Goal: Task Accomplishment & Management: Use online tool/utility

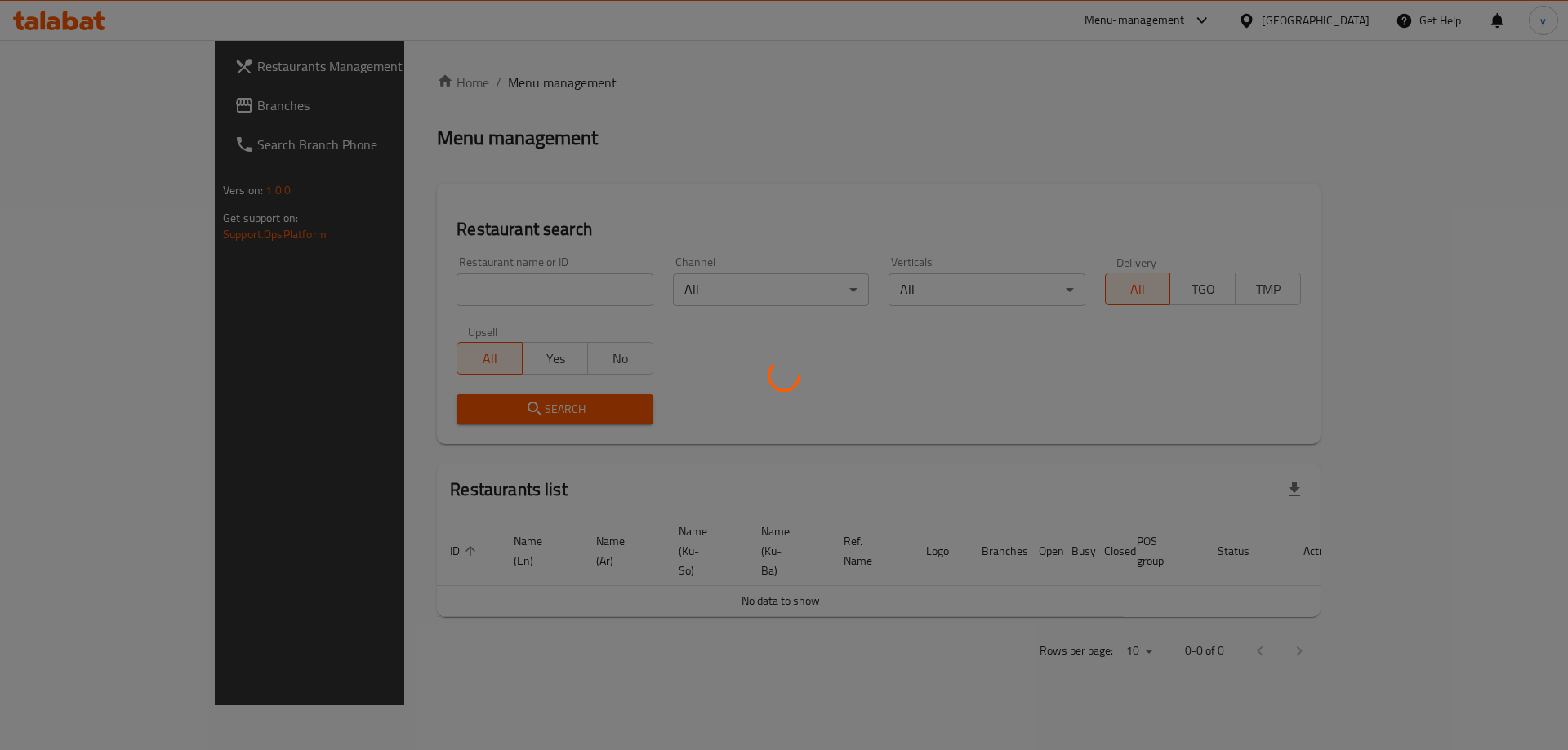
click at [458, 287] on div at bounding box center [784, 375] width 1568 height 750
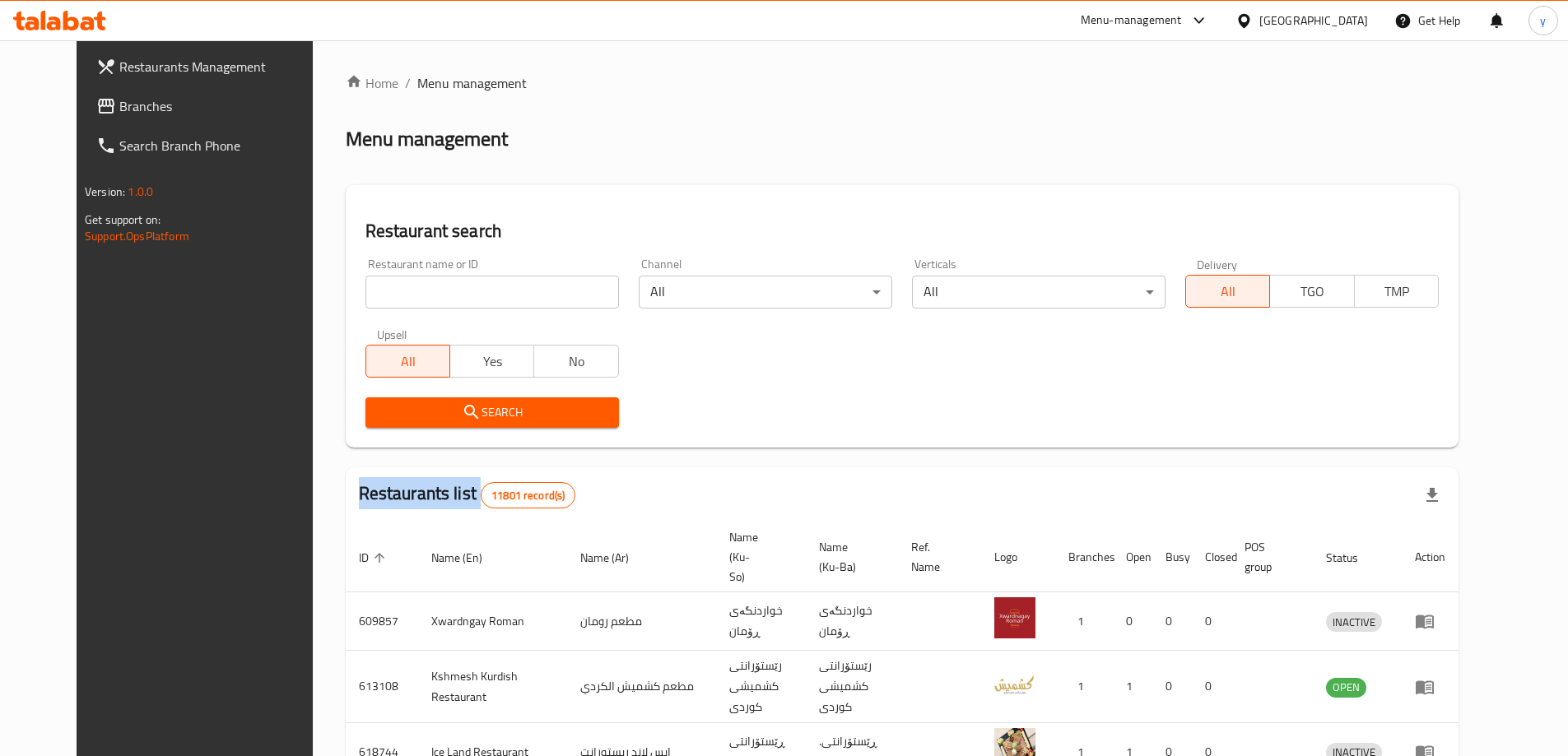
click at [461, 290] on div at bounding box center [784, 378] width 1568 height 756
drag, startPoint x: 0, startPoint y: 0, endPoint x: 461, endPoint y: 290, distance: 544.6
click at [461, 290] on input "search" at bounding box center [492, 292] width 253 height 33
paste input "692110"
type input "692110"
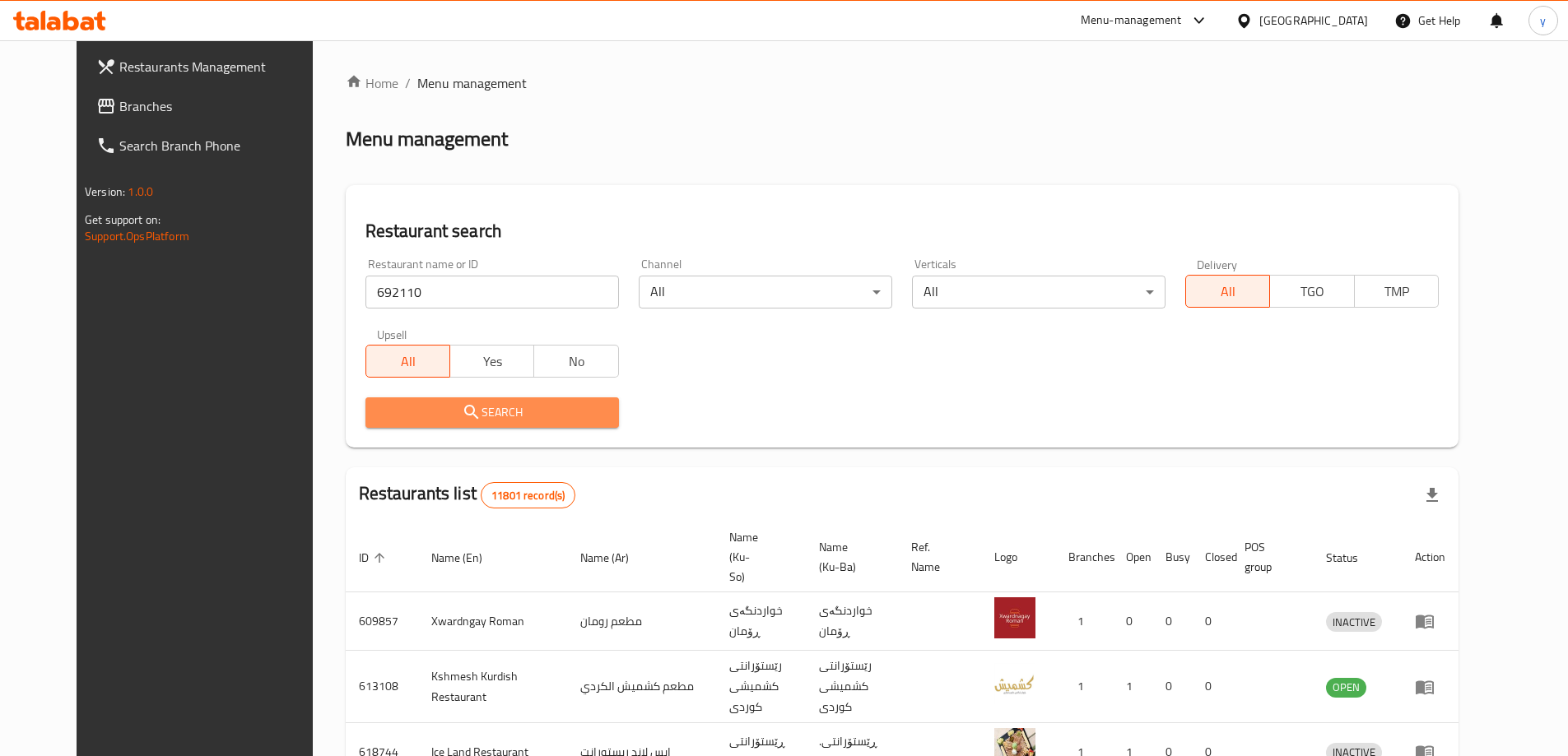
click at [373, 400] on button "Search" at bounding box center [492, 413] width 253 height 30
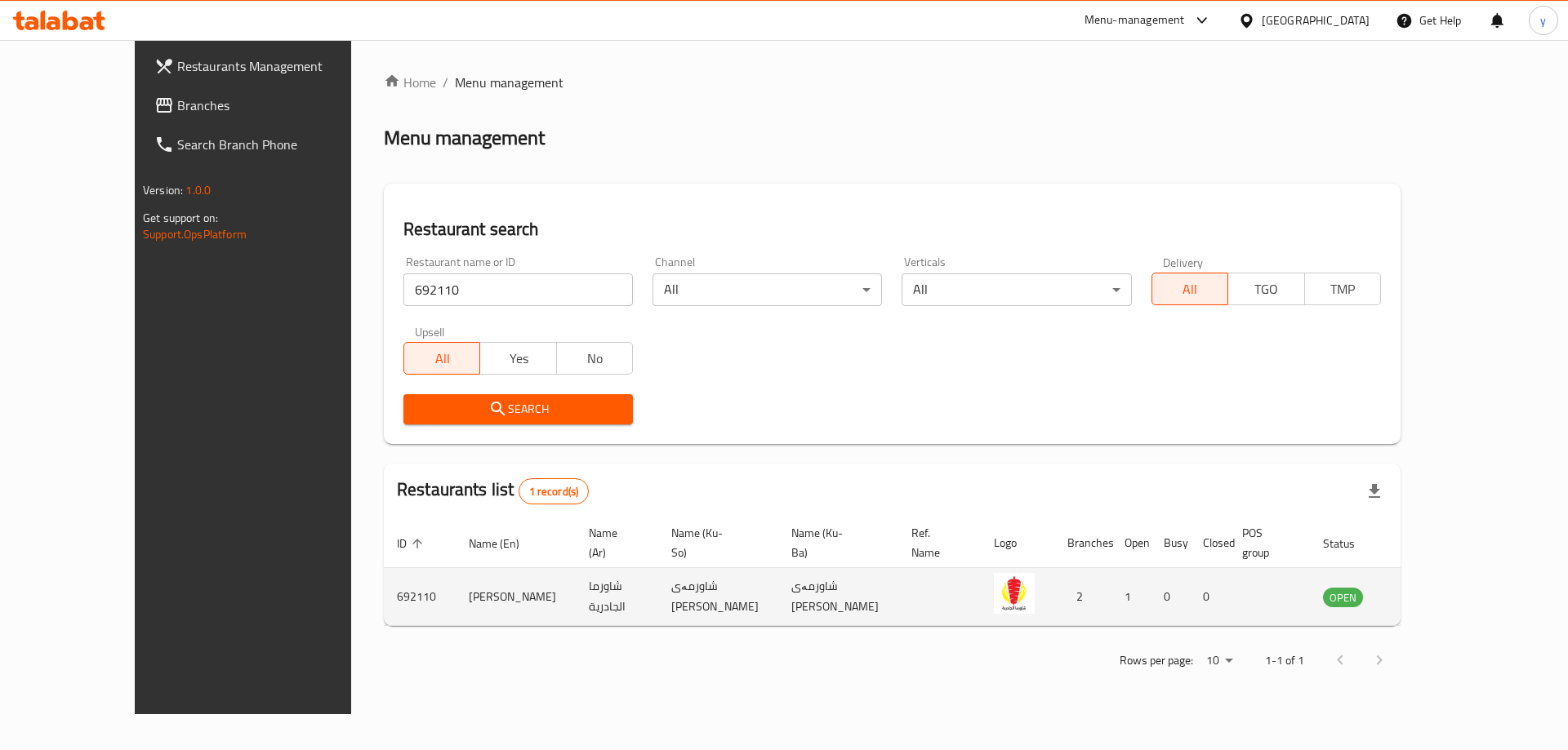
click at [1429, 587] on icon "enhanced table" at bounding box center [1418, 596] width 19 height 19
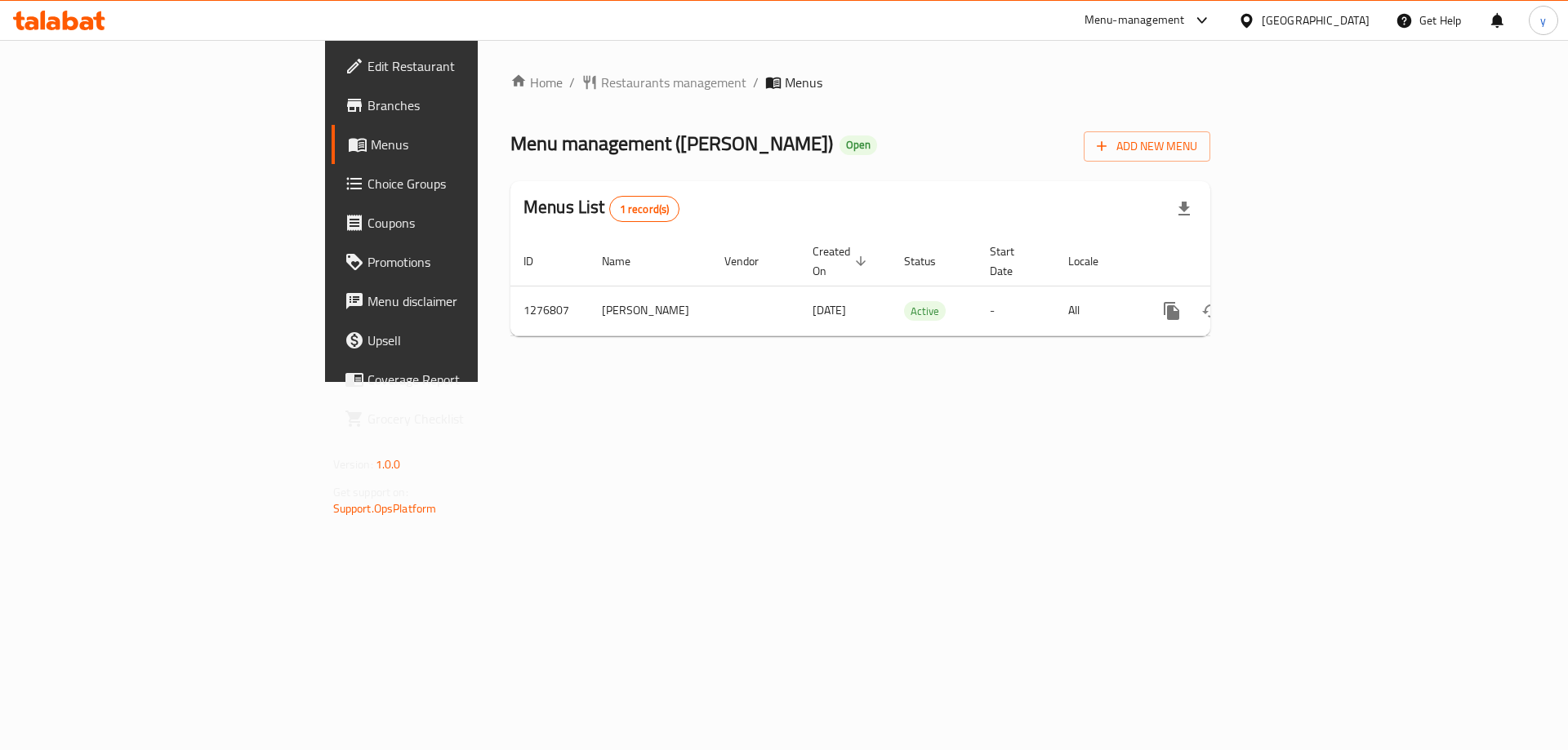
click at [332, 118] on link "Branches" at bounding box center [460, 105] width 255 height 39
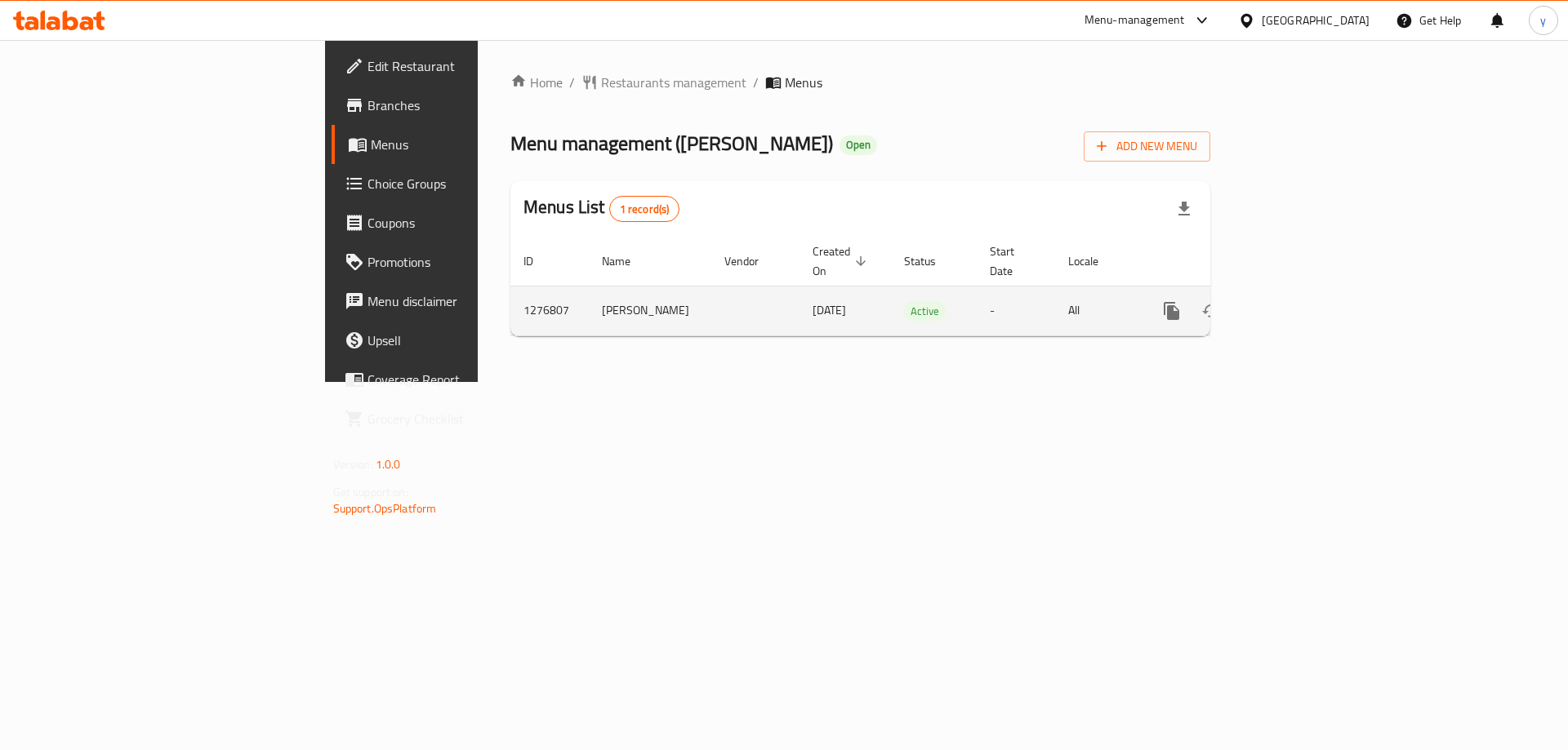
click at [1300, 302] on icon "enhanced table" at bounding box center [1289, 311] width 19 height 19
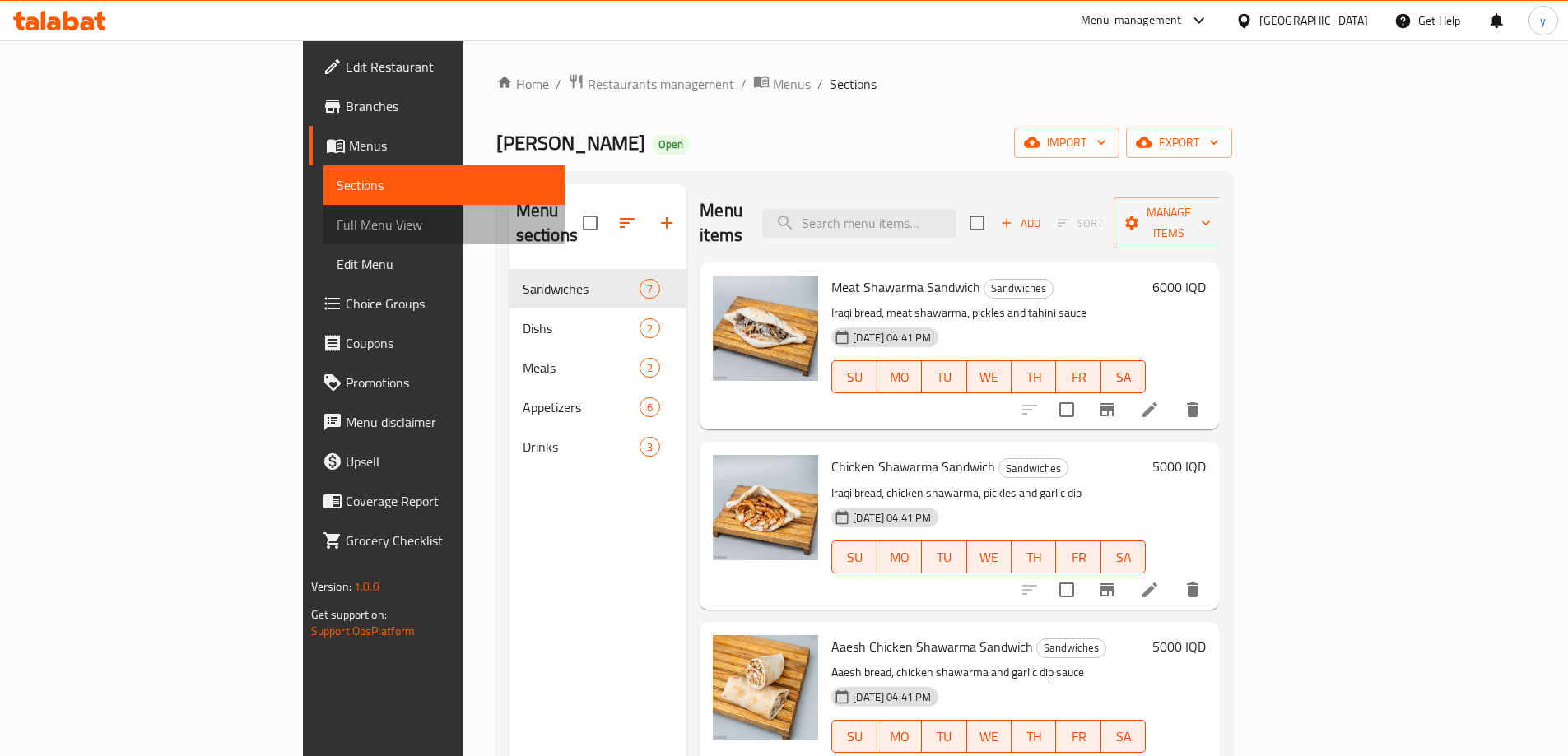
click at [337, 218] on span "Full Menu View" at bounding box center [444, 224] width 215 height 19
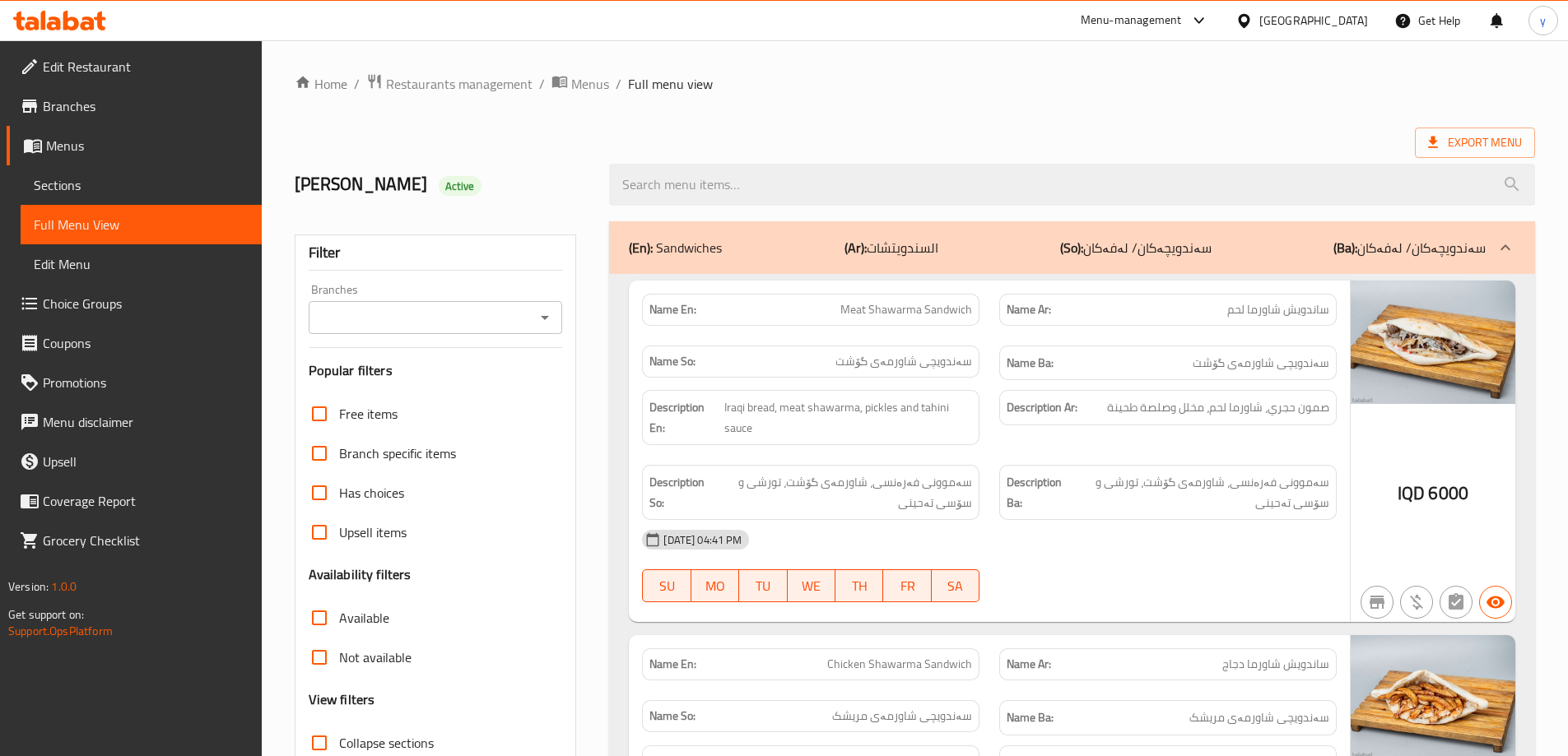
click at [545, 309] on icon "Open" at bounding box center [544, 317] width 19 height 19
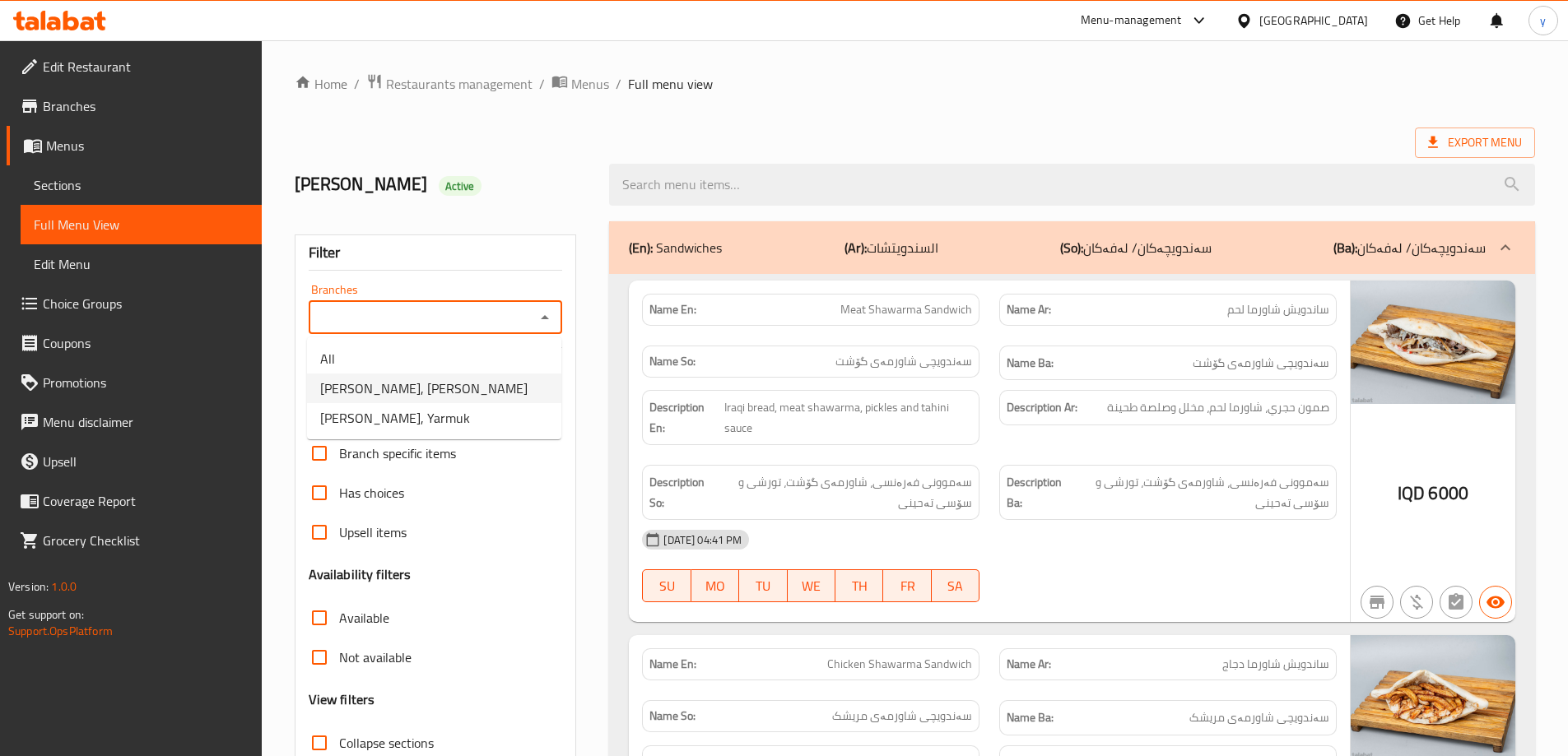
click at [469, 382] on span "[PERSON_NAME], [PERSON_NAME]" at bounding box center [423, 388] width 207 height 19
type input "[PERSON_NAME], [PERSON_NAME]"
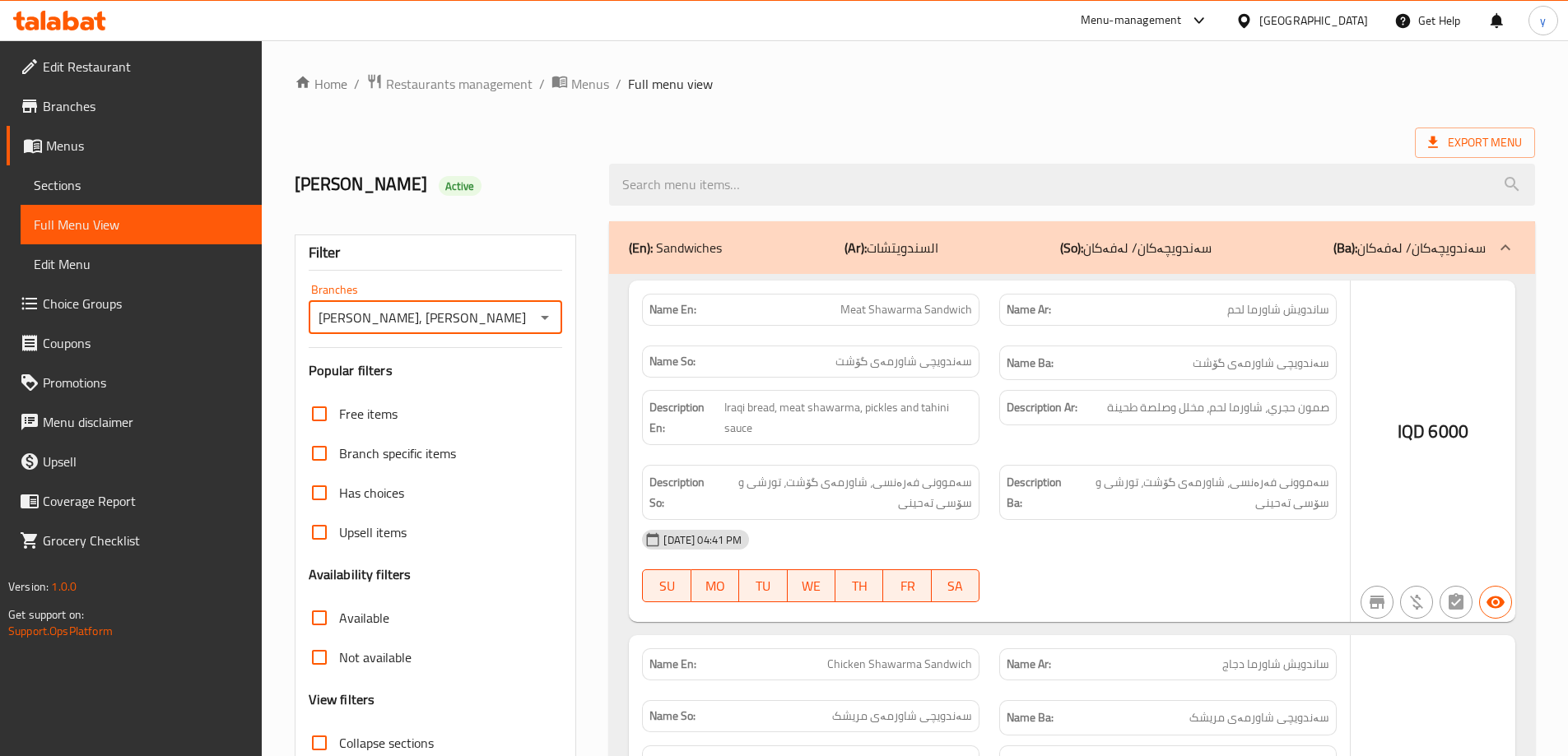
scroll to position [119, 0]
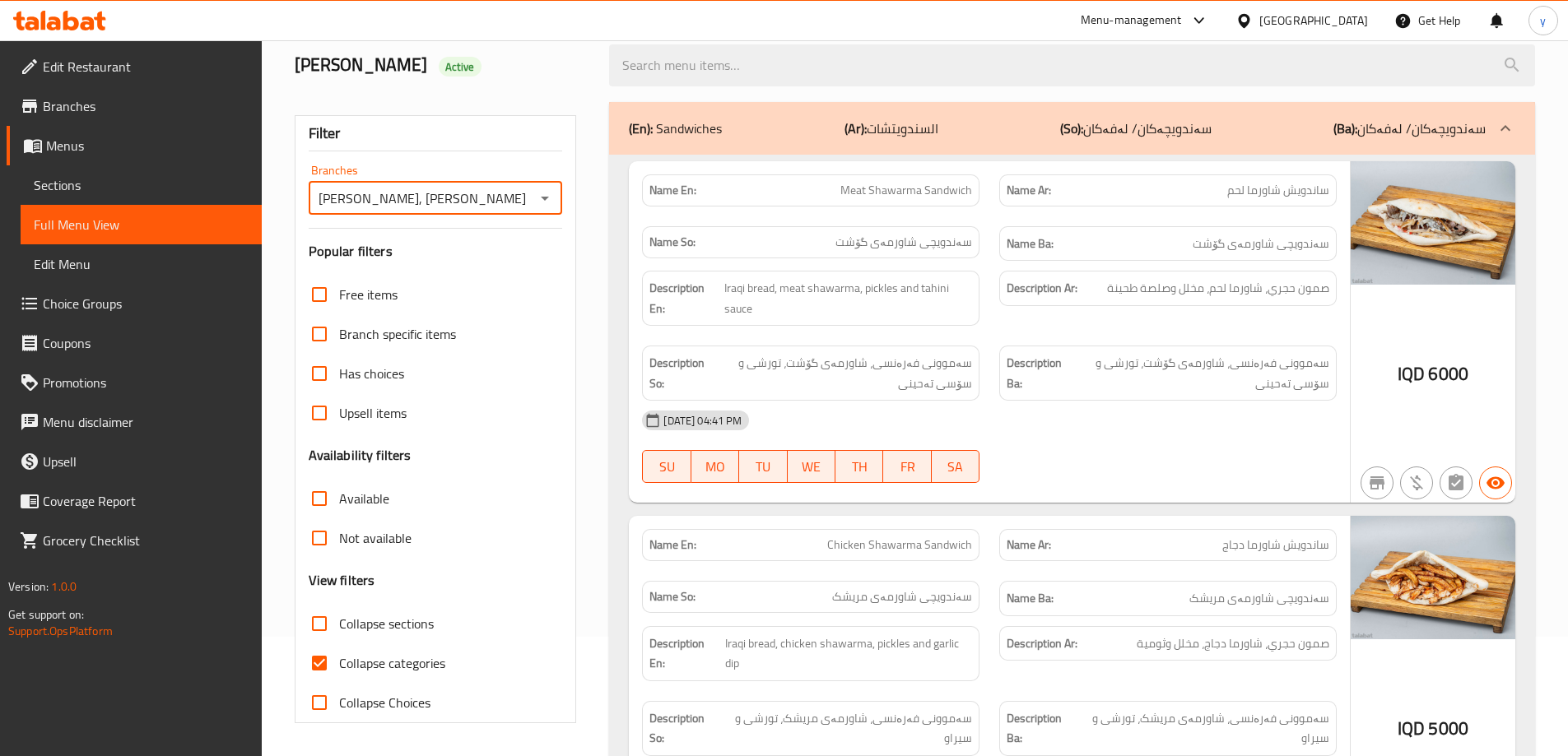
click at [332, 654] on input "Collapse categories" at bounding box center [319, 663] width 40 height 40
checkbox input "false"
click at [326, 633] on input "Collapse sections" at bounding box center [319, 623] width 40 height 40
checkbox input "true"
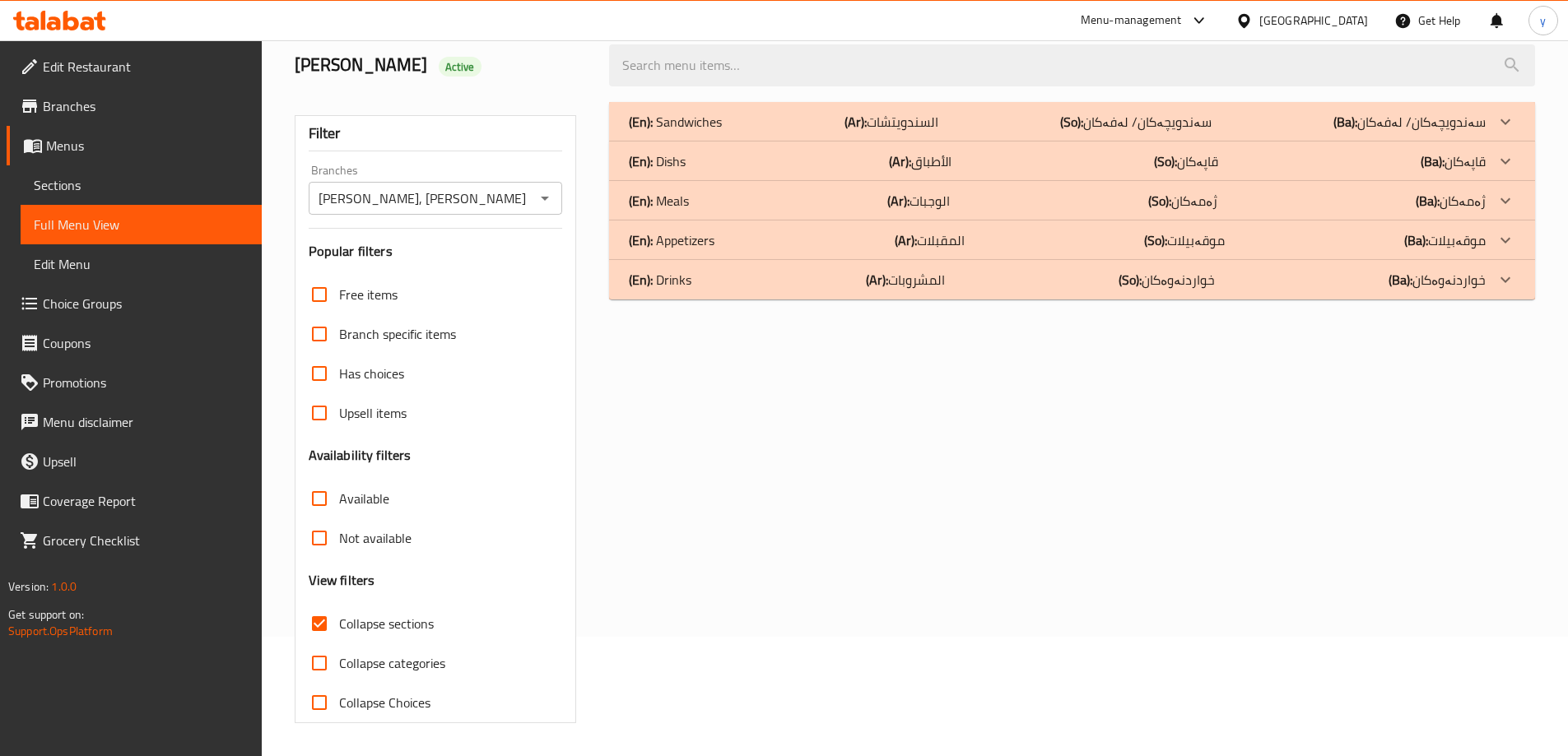
click at [830, 196] on div "(En): Meals (Ar): الوجبات (So): ژەمەکان (Ba): ژەمەکان" at bounding box center [1057, 201] width 857 height 19
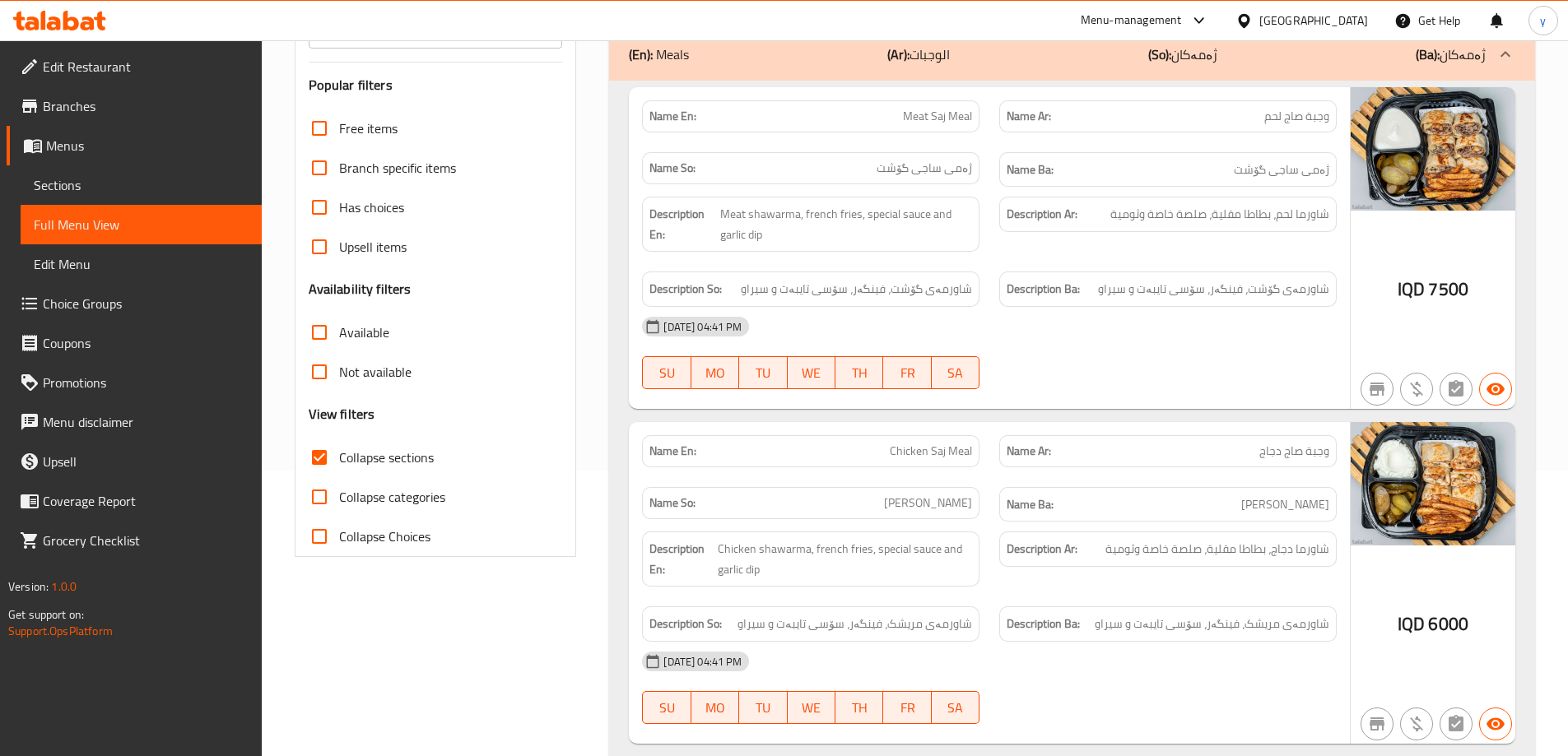
scroll to position [102, 0]
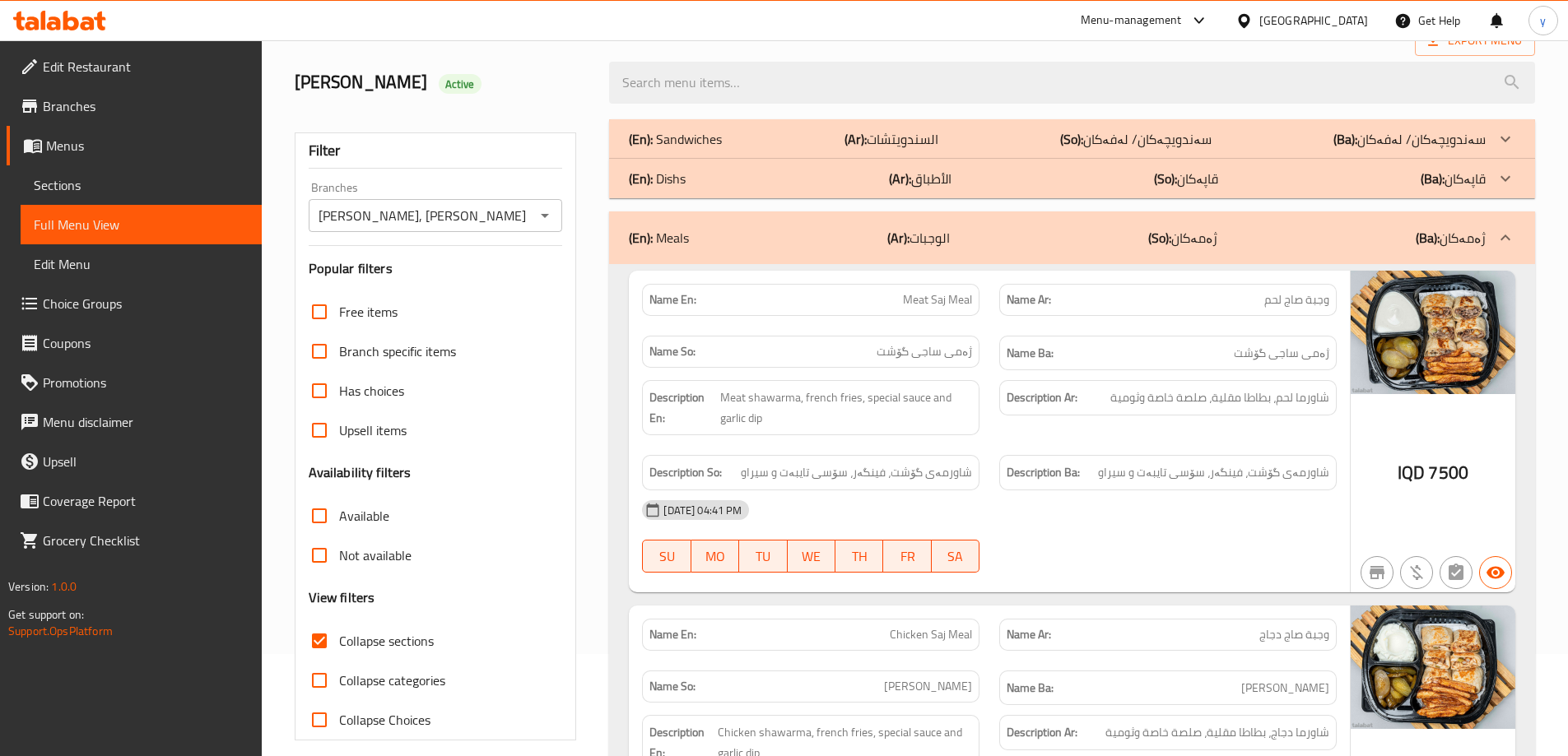
click at [1035, 240] on div "(En): Meals (Ar): الوجبات (So): ژەمەکان (Ba): ژەمەکان" at bounding box center [1057, 237] width 857 height 19
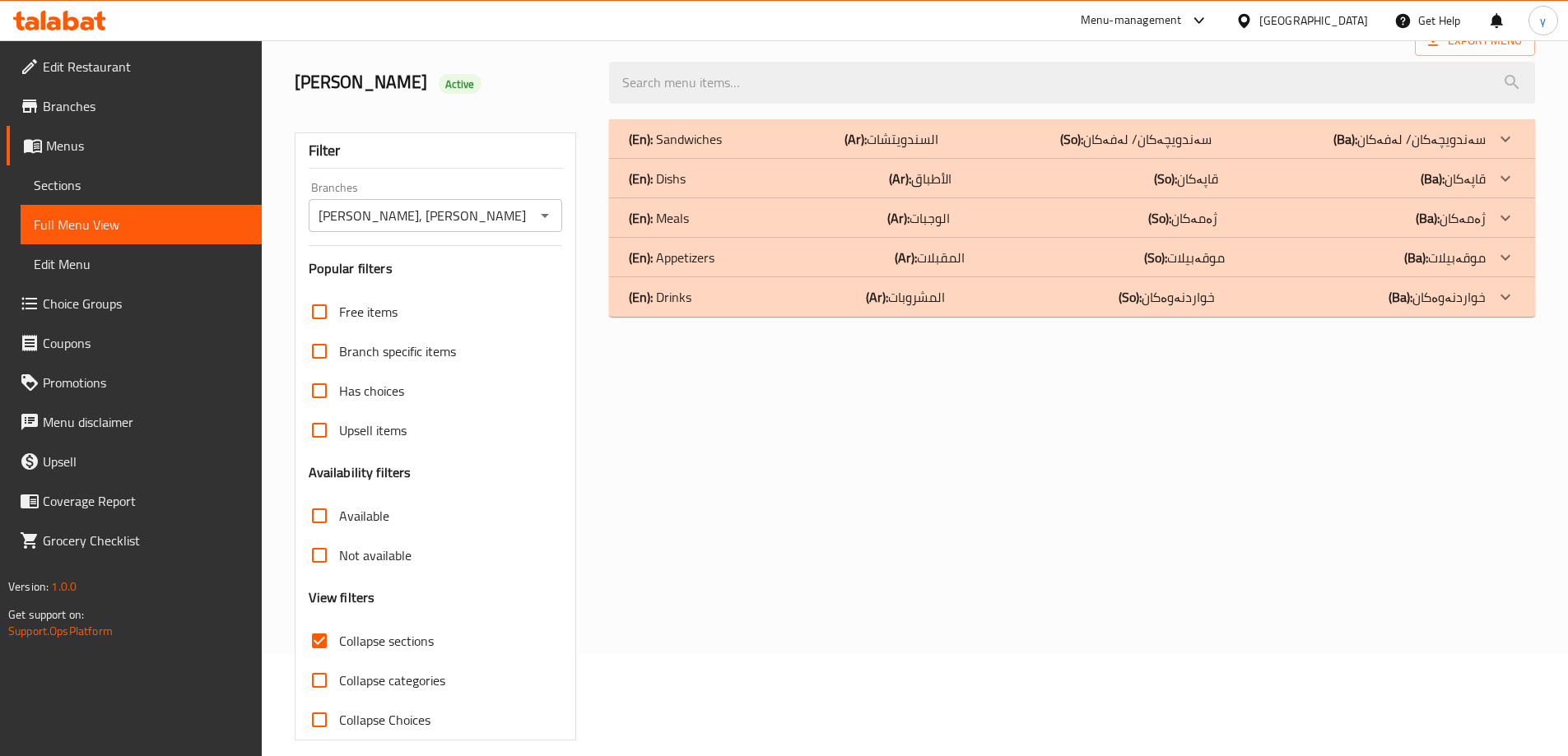
click at [1007, 167] on div "(En): Dishs (Ar): الأطباق (So): قاپەکان (Ba): قاپەکان" at bounding box center [1072, 179] width 926 height 40
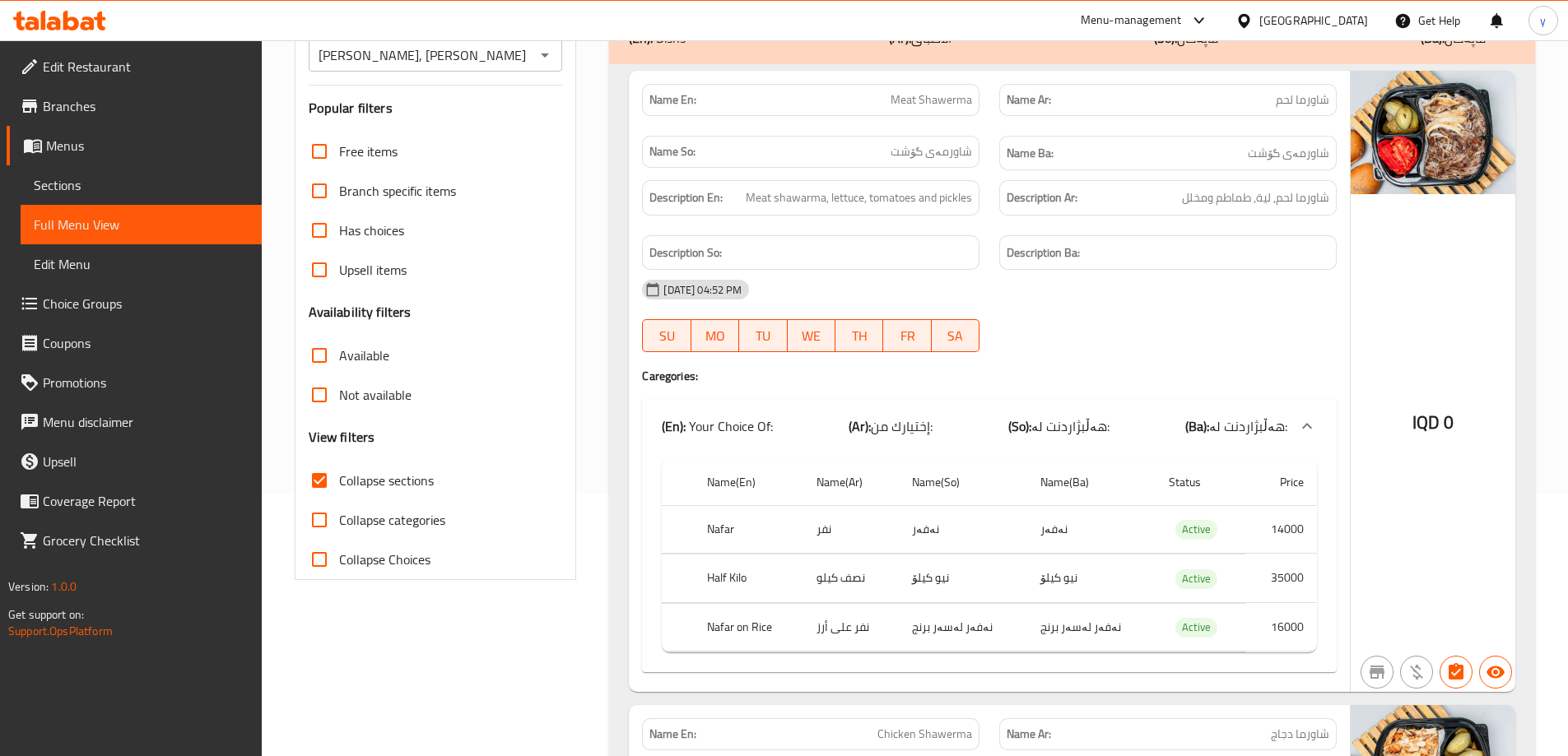
scroll to position [207, 0]
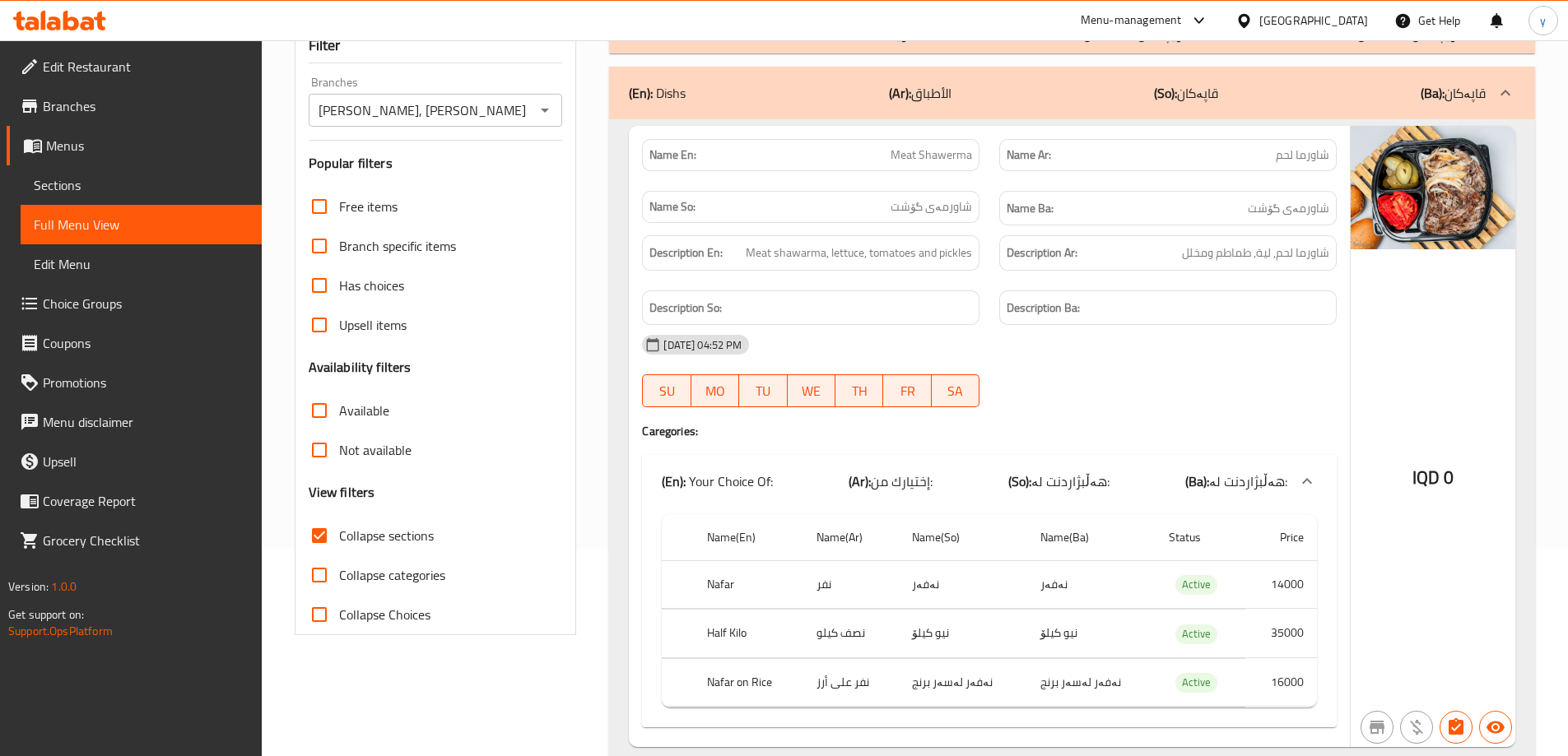
click at [538, 113] on icon "Open" at bounding box center [544, 110] width 19 height 19
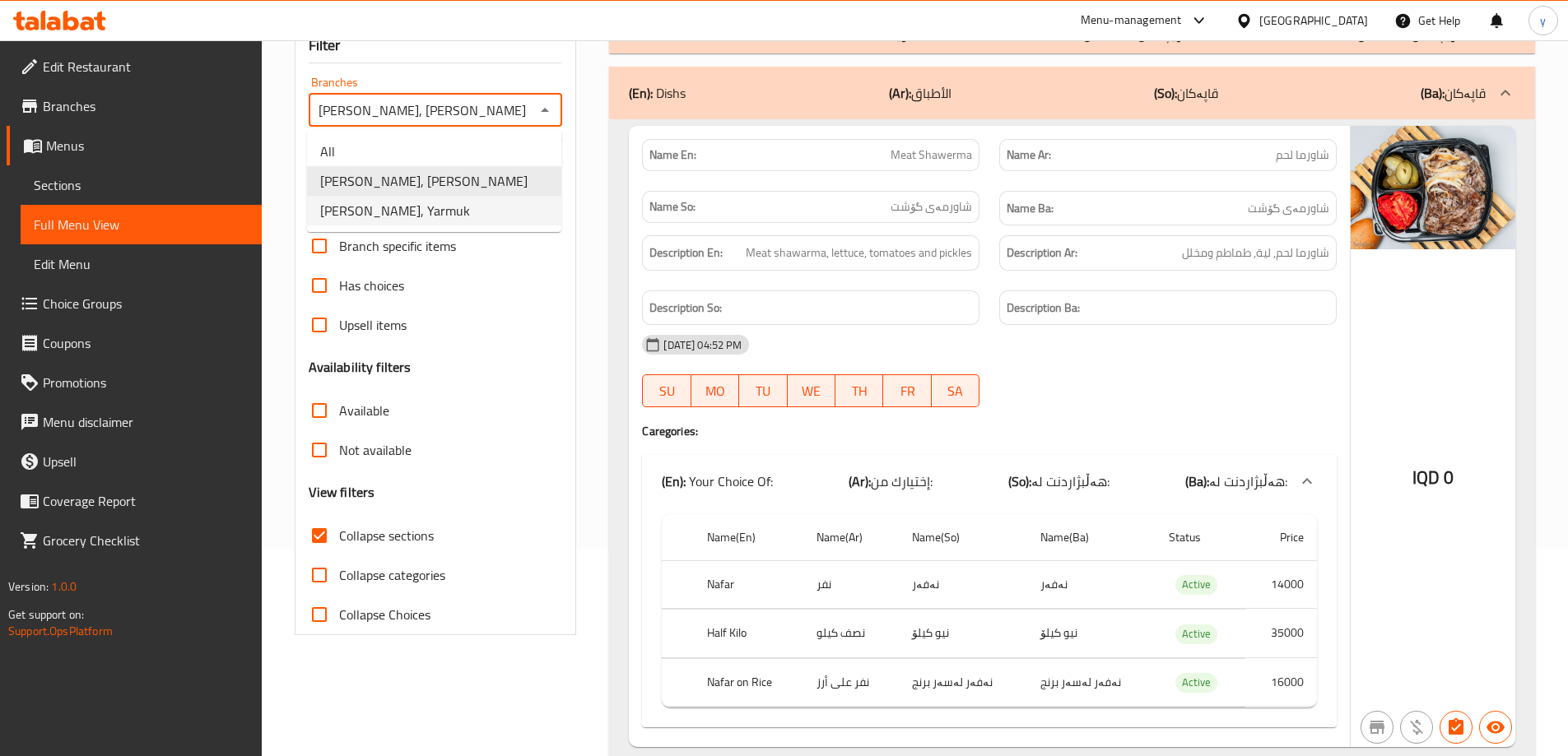
click at [522, 201] on li "[PERSON_NAME], Yarmuk" at bounding box center [434, 210] width 254 height 30
type input "[PERSON_NAME], Yarmuk"
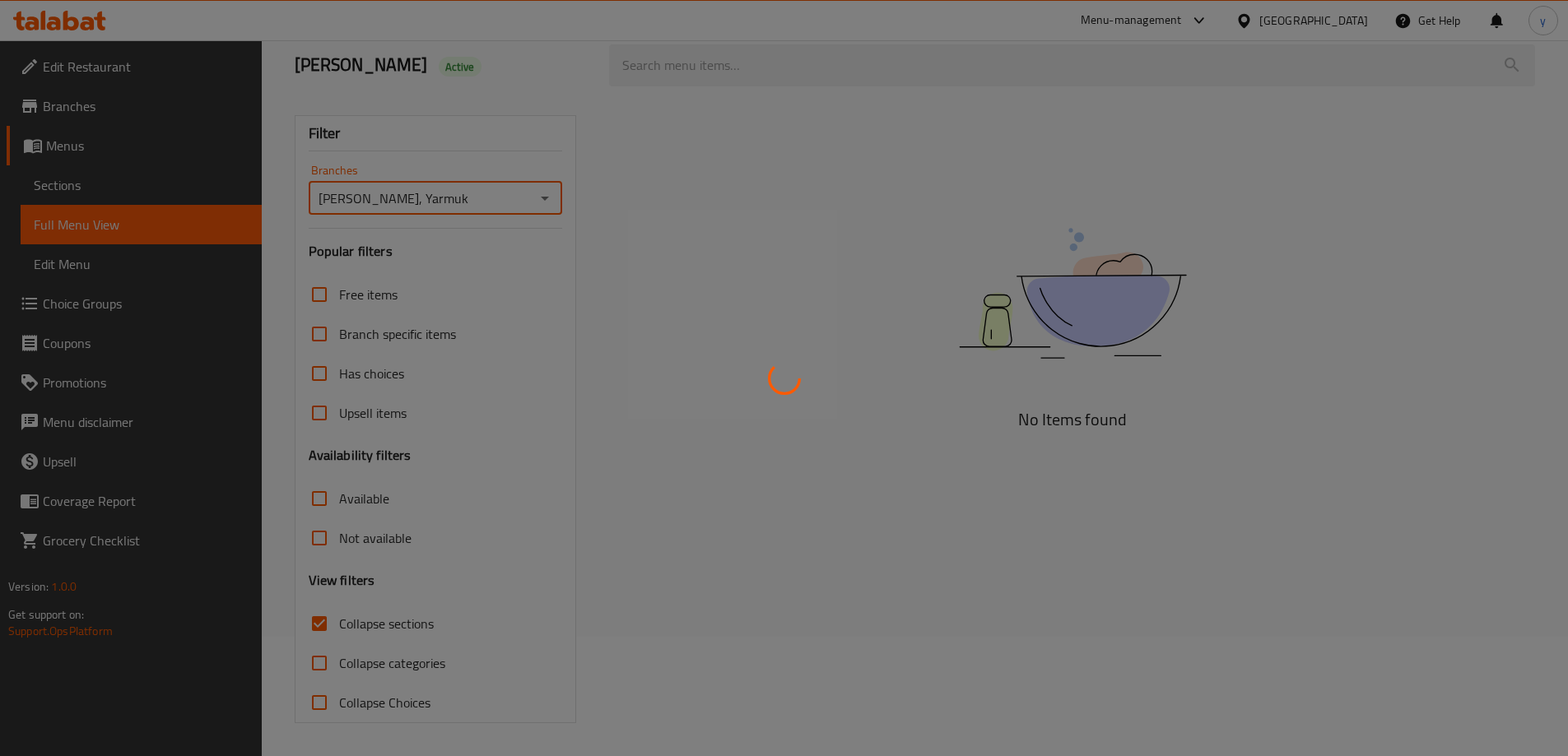
scroll to position [119, 0]
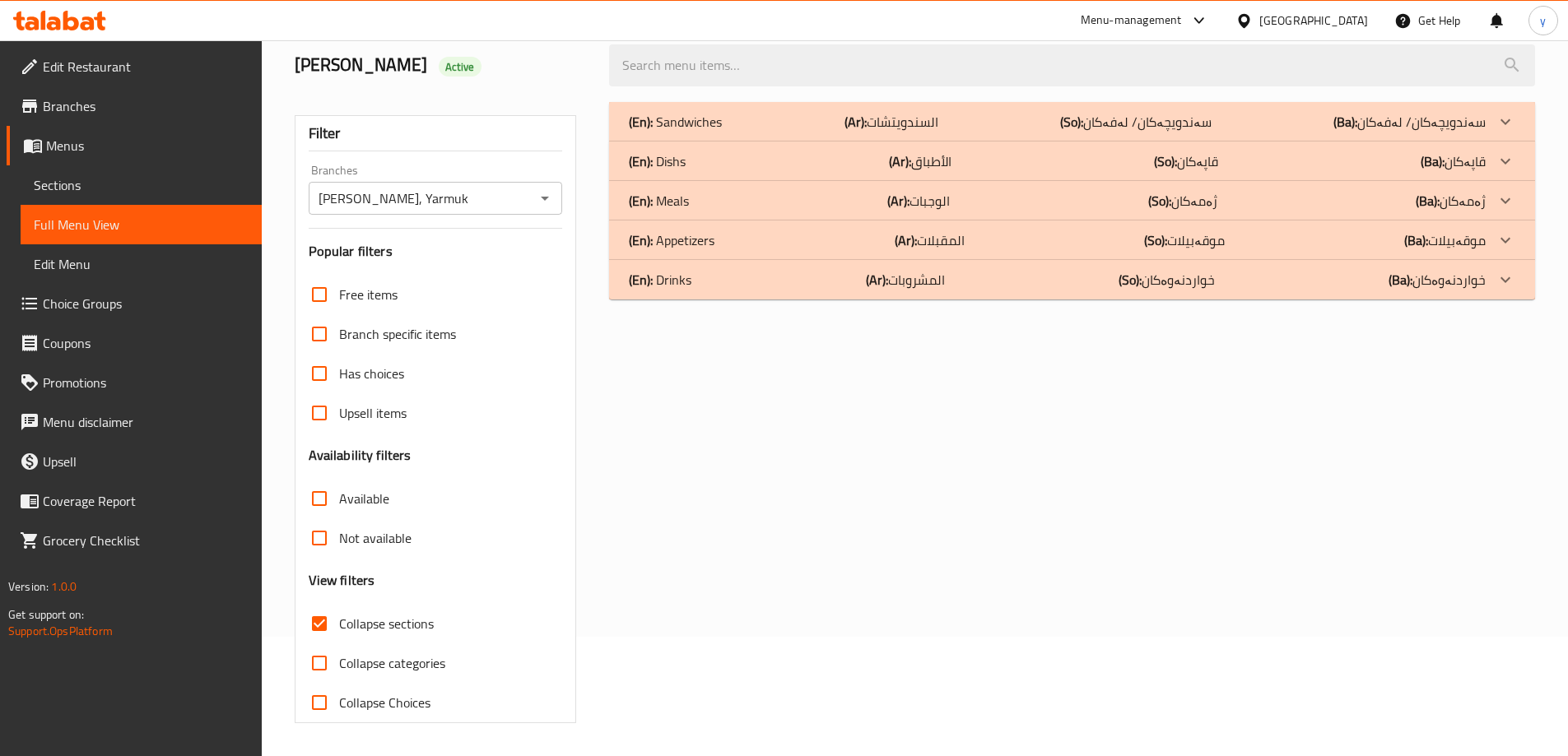
click at [1033, 163] on div "(En): Dishs (Ar): الأطباق (So): قاپەکان (Ba): قاپەکان" at bounding box center [1057, 161] width 857 height 19
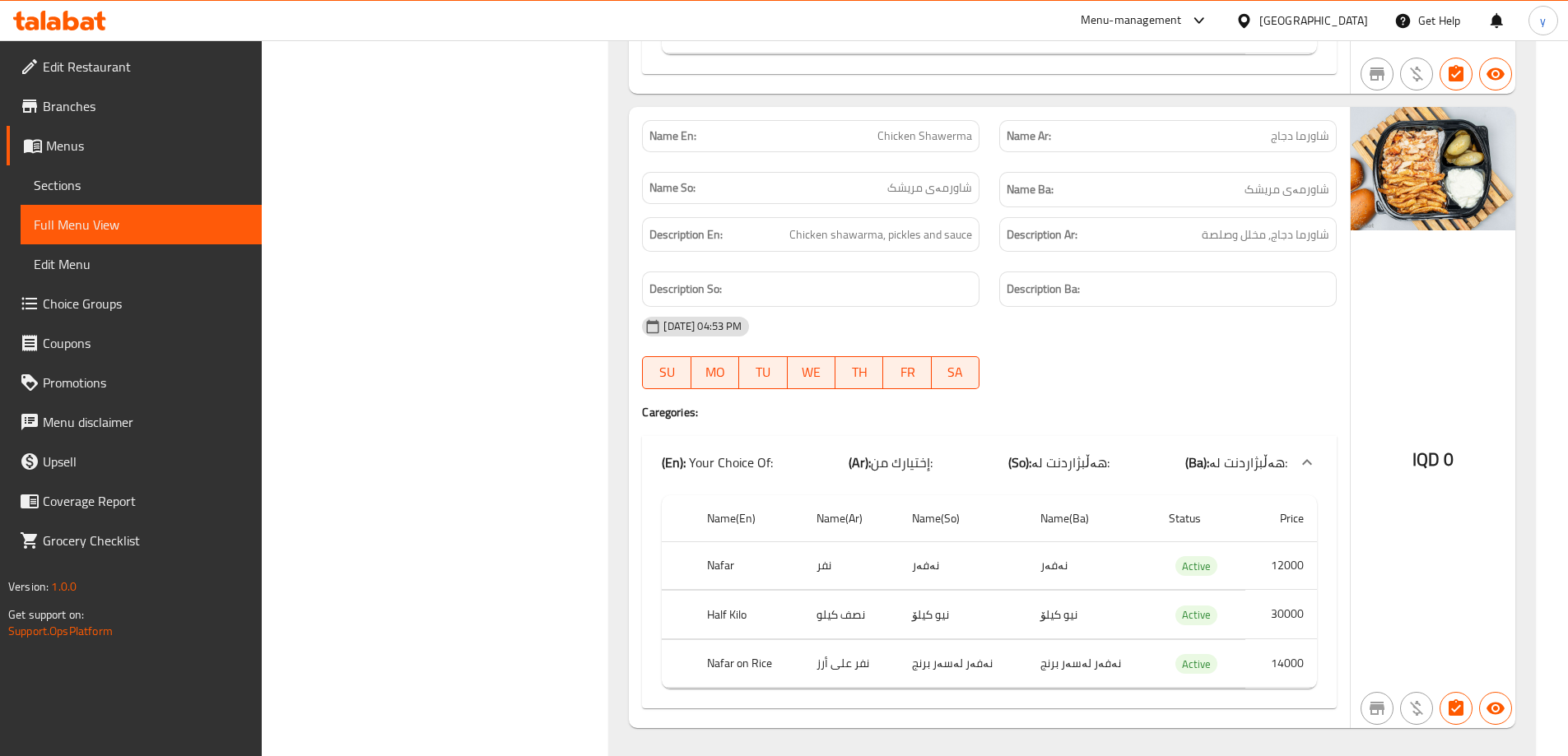
scroll to position [942, 0]
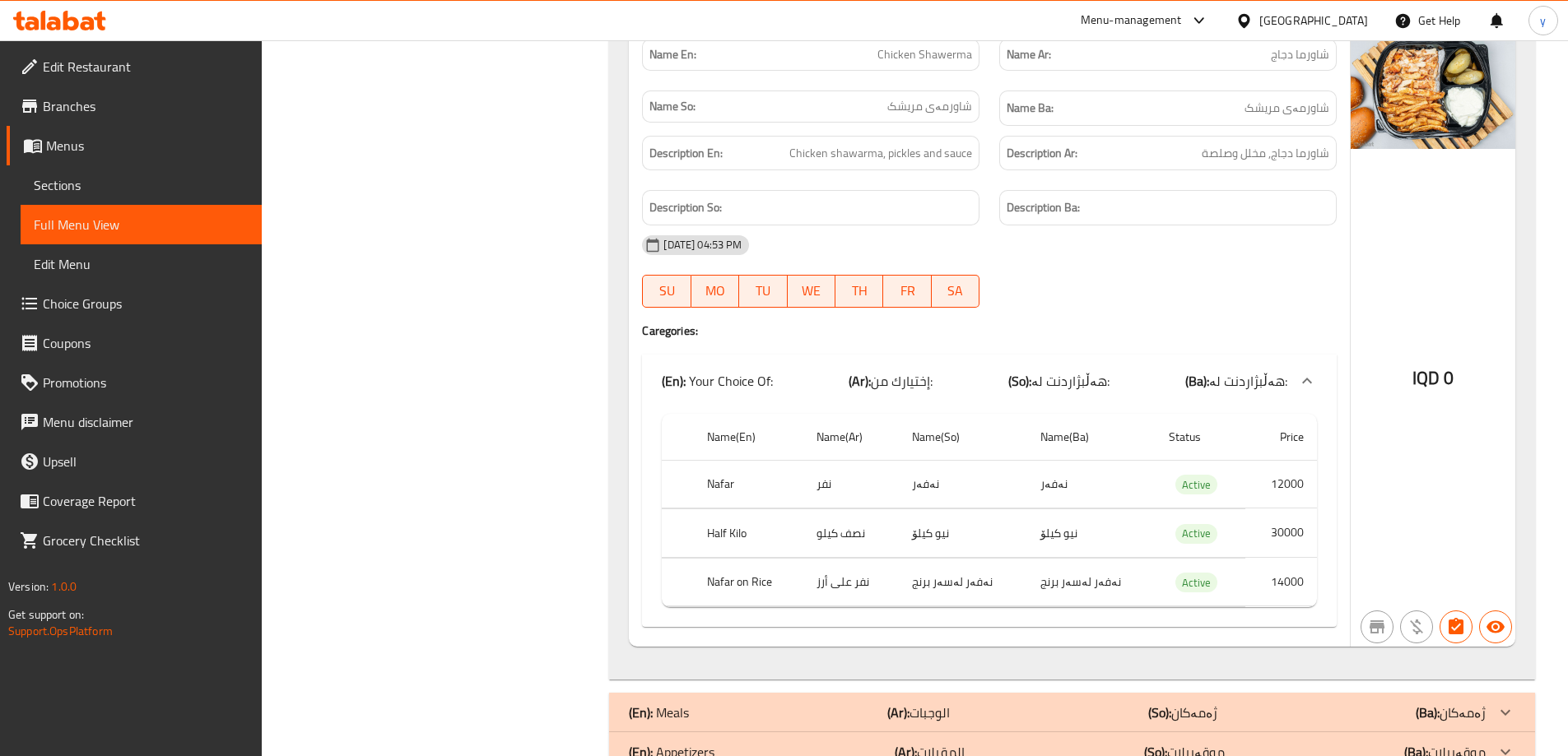
click at [159, 103] on span "Branches" at bounding box center [146, 106] width 206 height 19
